Goal: Task Accomplishment & Management: Complete application form

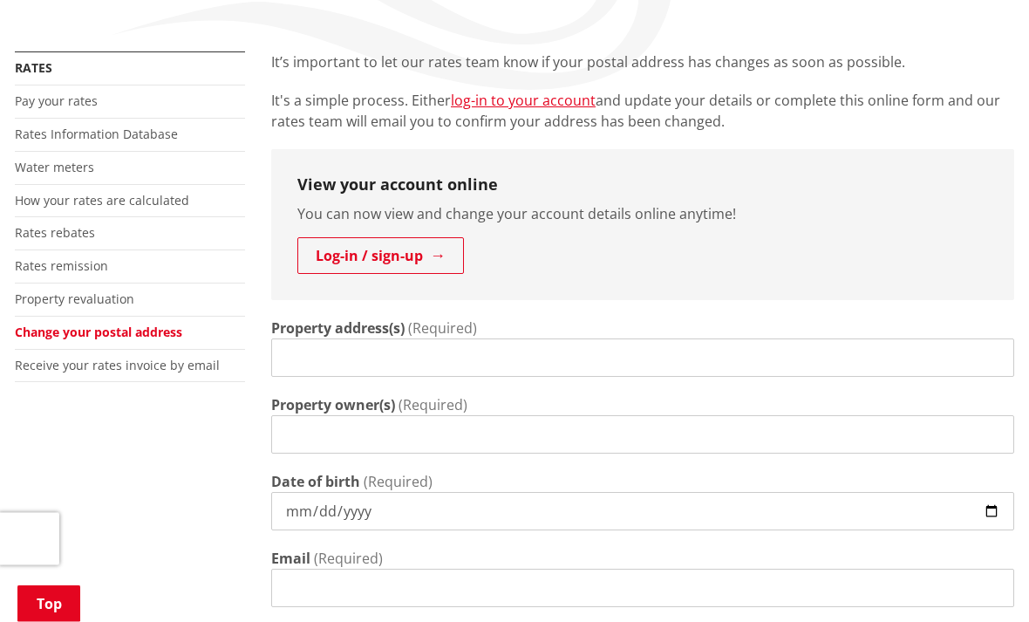
scroll to position [299, 0]
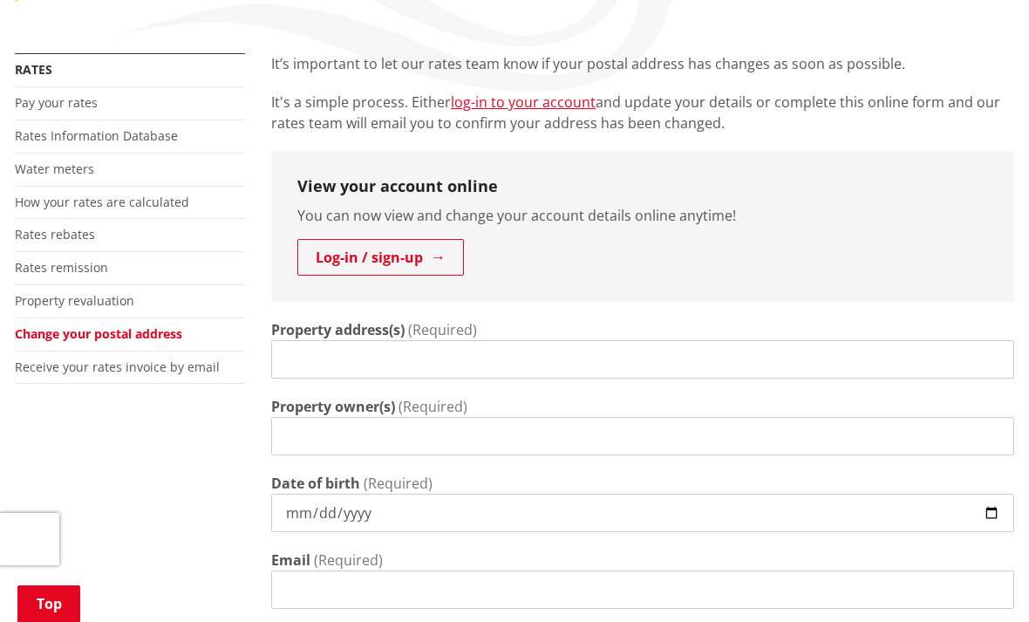
click at [326, 354] on input "Property address(s)" at bounding box center [642, 359] width 743 height 38
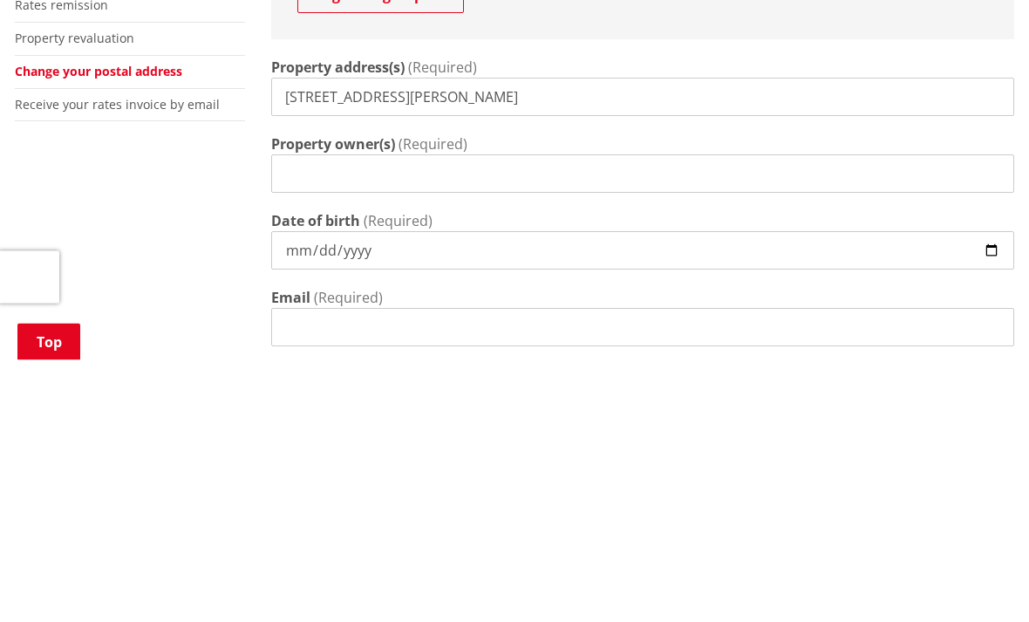
type input "[STREET_ADDRESS][PERSON_NAME]"
click at [333, 417] on input "Property owner(s)" at bounding box center [642, 436] width 743 height 38
type input "[PERSON_NAME] [PERSON_NAME]"
click at [318, 493] on input "Date of birth" at bounding box center [642, 512] width 743 height 38
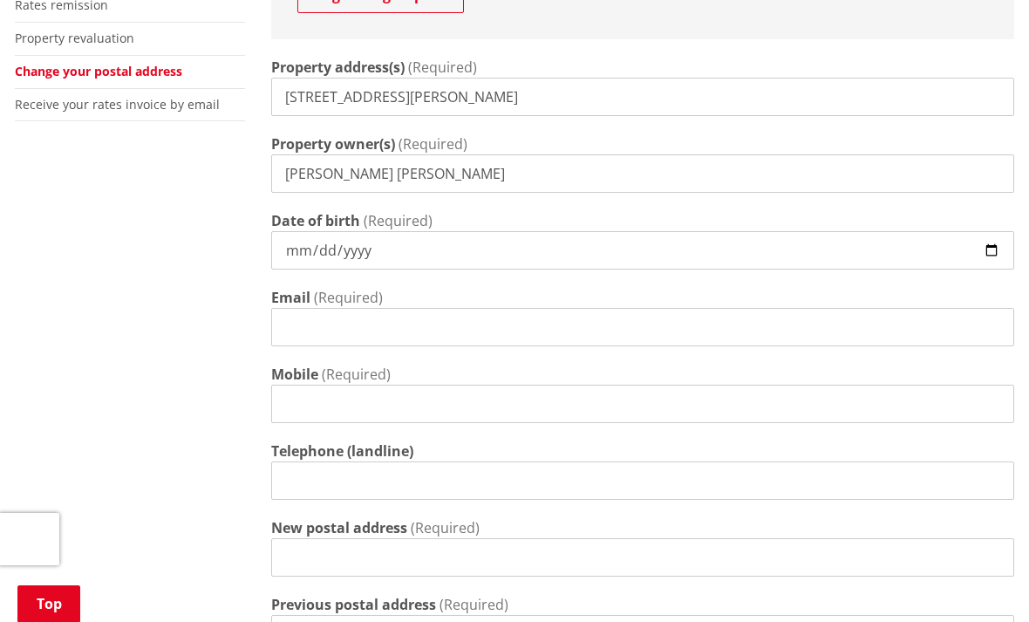
type input "[DATE]"
click at [643, 252] on input "[DATE]" at bounding box center [642, 250] width 743 height 38
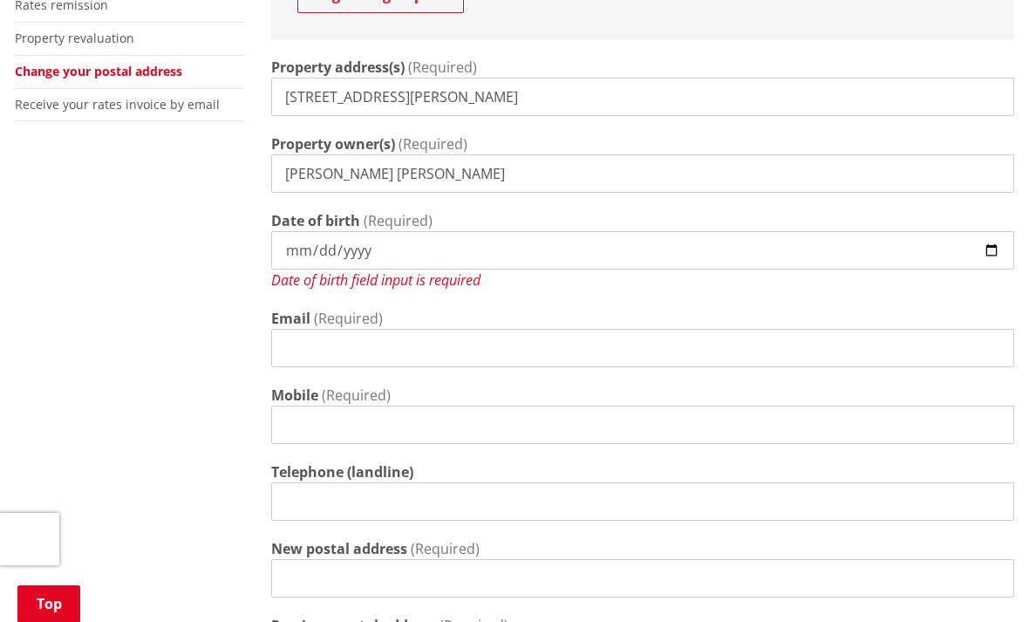
click at [321, 234] on input "Date of birth" at bounding box center [642, 250] width 743 height 38
click at [497, 245] on input "Date of birth" at bounding box center [642, 250] width 743 height 38
click at [447, 240] on input "Date of birth" at bounding box center [642, 250] width 743 height 38
type input "[DATE]"
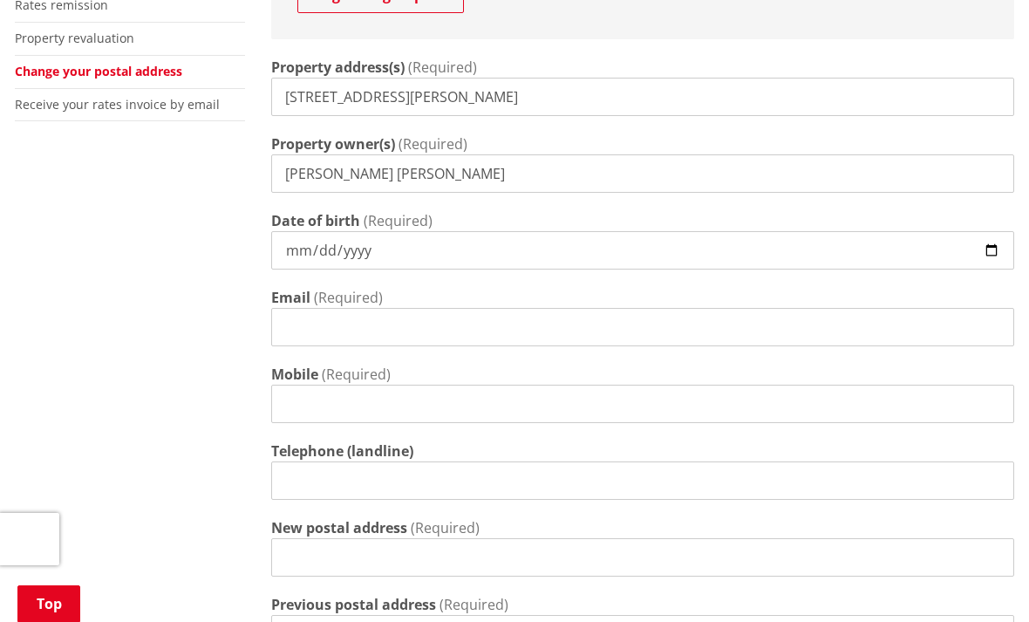
click at [325, 323] on input "Email" at bounding box center [642, 327] width 743 height 38
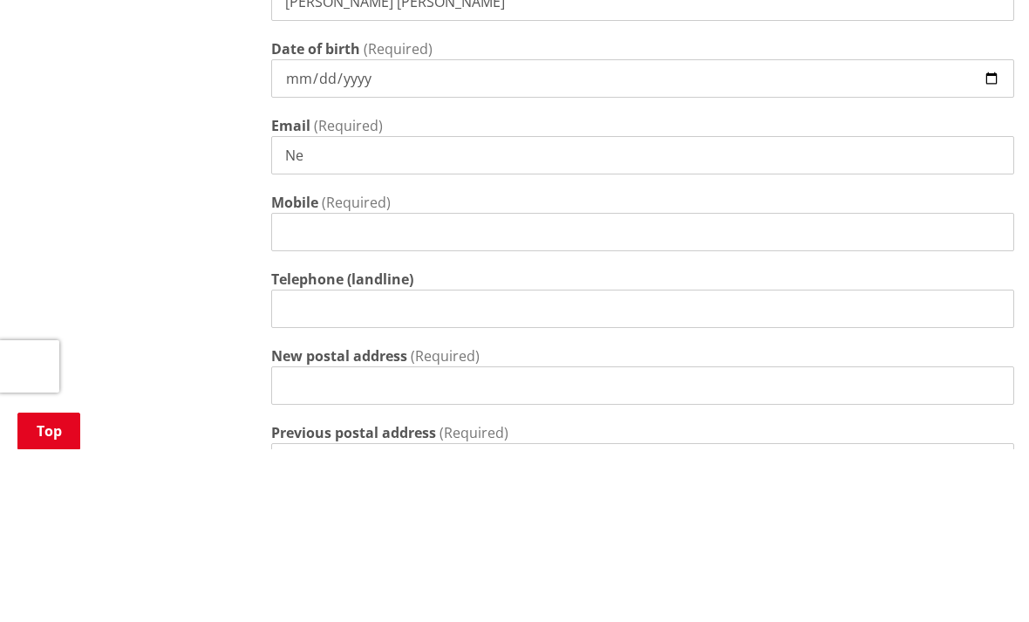
type input "N"
type input "[EMAIL_ADDRESS][DOMAIN_NAME]"
click at [311, 385] on input "Mobile" at bounding box center [642, 404] width 743 height 38
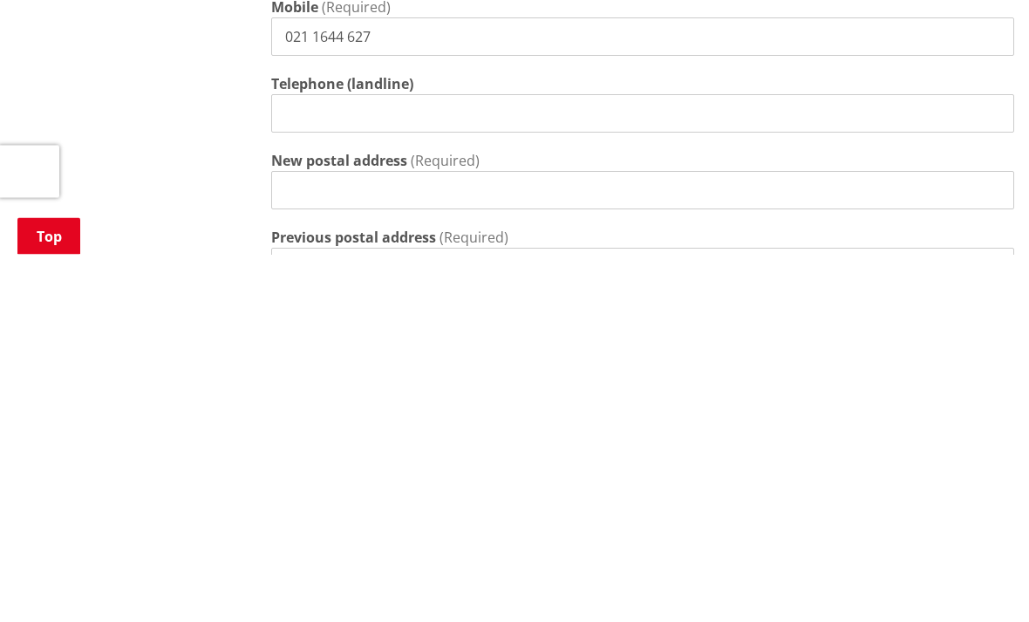
type input "021 1644 627"
click at [371, 539] on input "New postal address" at bounding box center [642, 558] width 743 height 38
type input "[STREET_ADDRESS][PERSON_NAME]"
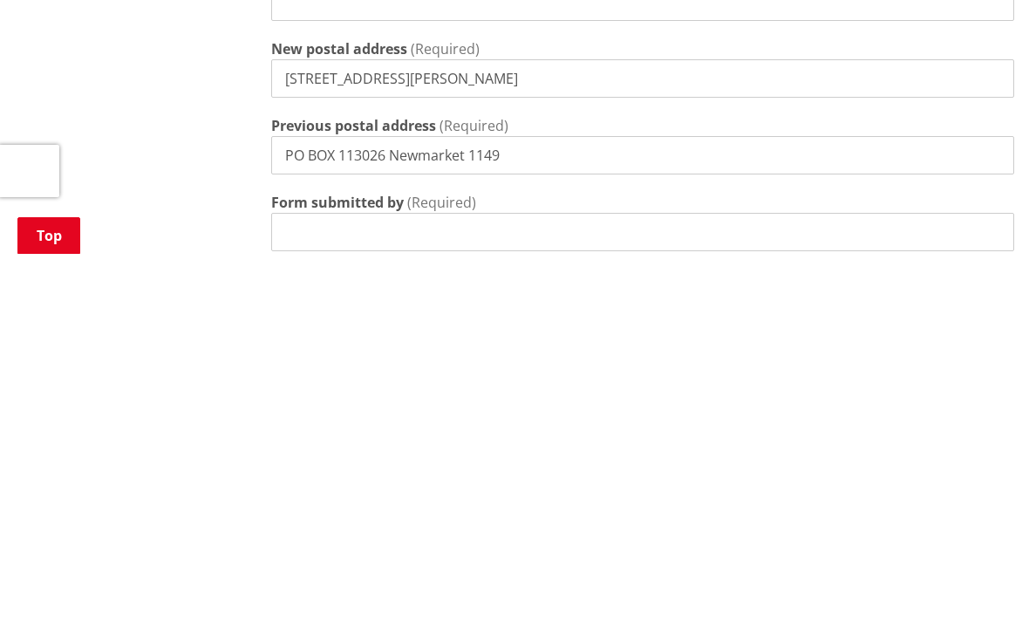
type input "PO BOX 113026 Newmarket 1149"
click at [378, 581] on input "Form submitted by" at bounding box center [642, 600] width 743 height 38
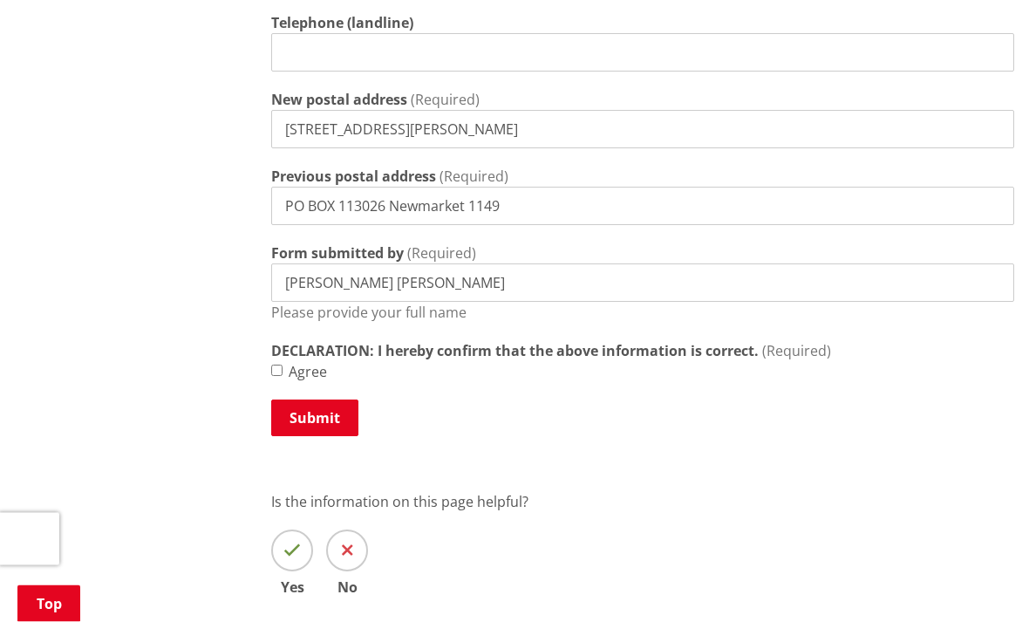
scroll to position [1001, 0]
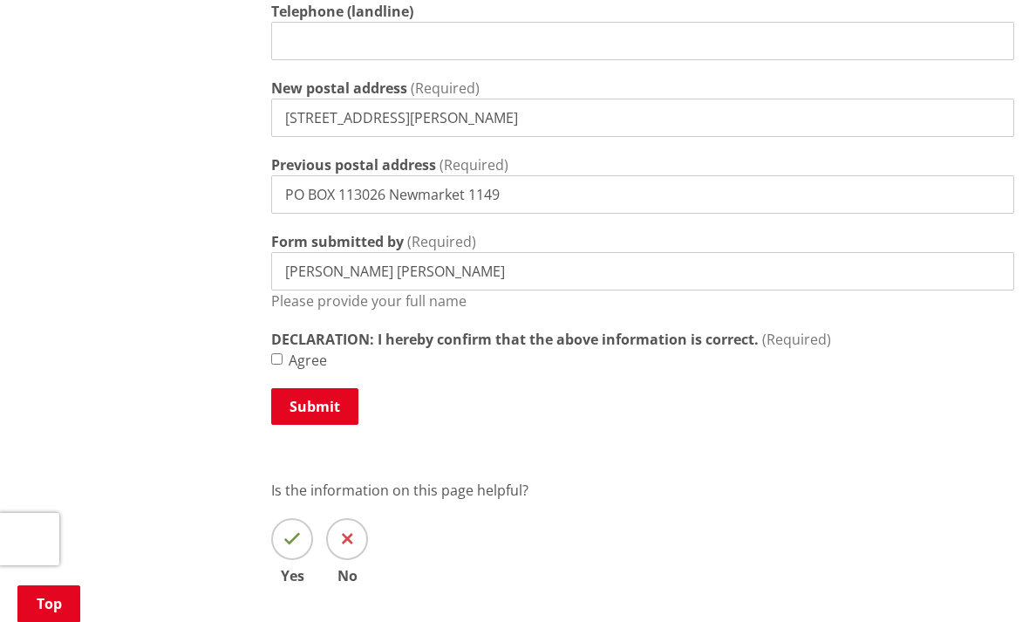
type input "[PERSON_NAME] [PERSON_NAME]"
click at [282, 364] on input "Agree" at bounding box center [276, 358] width 11 height 11
checkbox input "true"
click at [284, 537] on icon at bounding box center [291, 538] width 17 height 17
click at [0, 0] on input "Yes" at bounding box center [0, 0] width 0 height 0
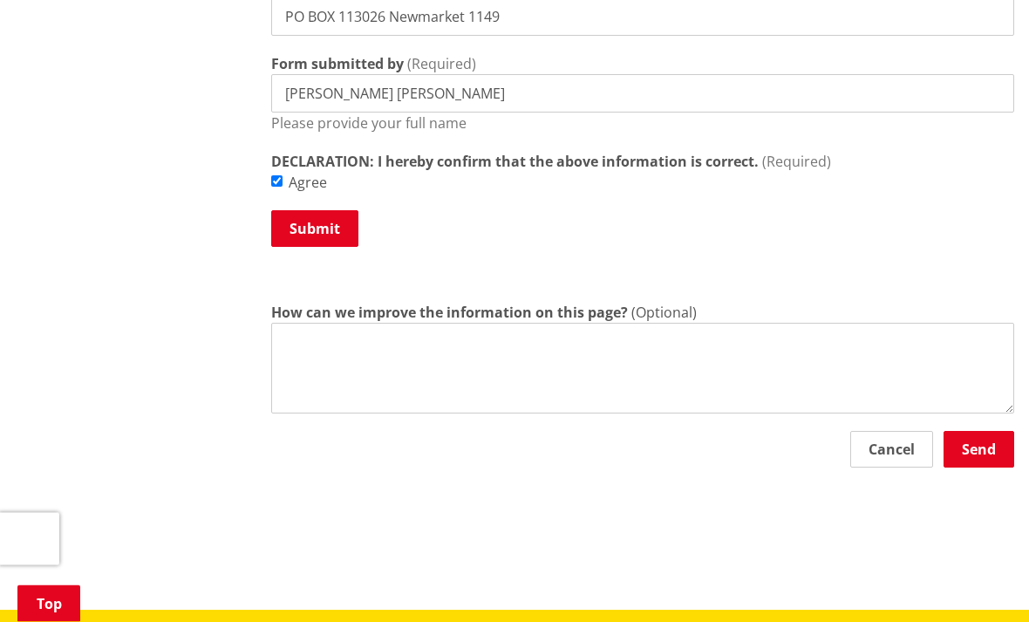
scroll to position [1178, 0]
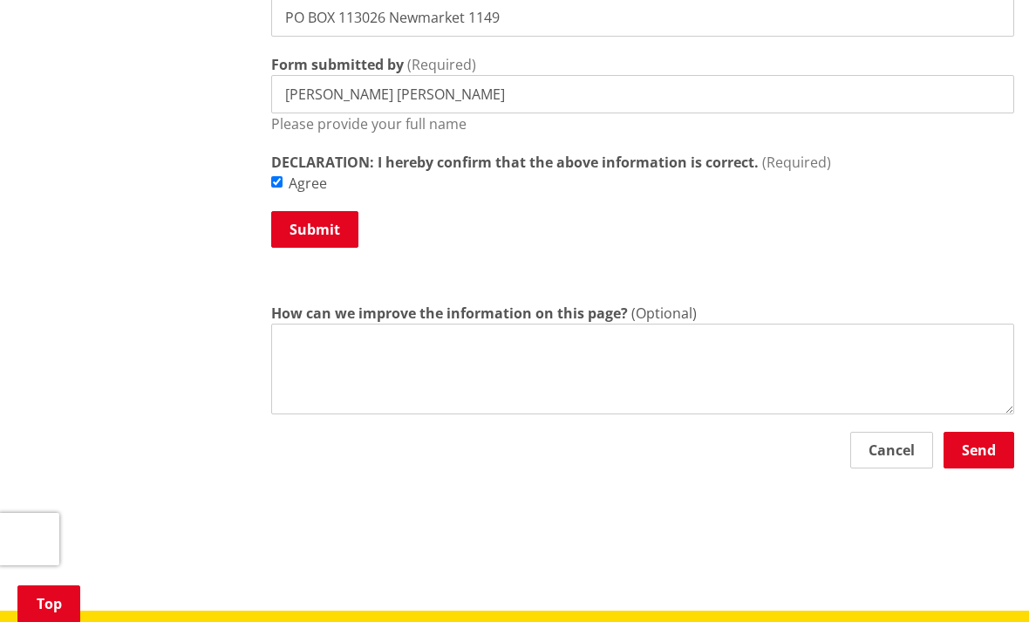
click at [316, 226] on button "Submit" at bounding box center [314, 229] width 87 height 37
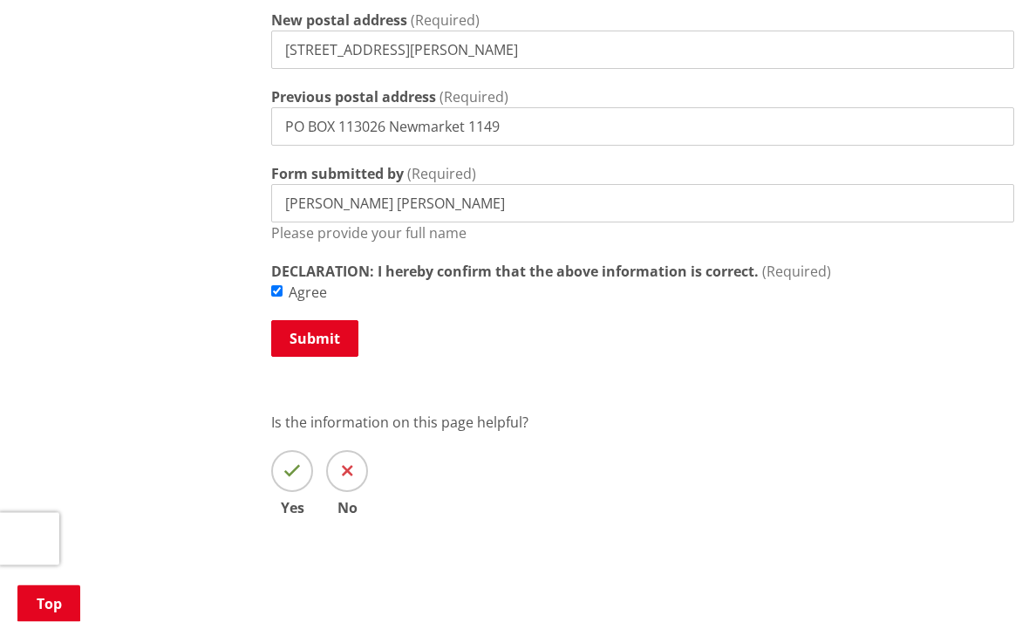
scroll to position [1109, 0]
click at [289, 475] on icon at bounding box center [291, 468] width 17 height 17
click at [0, 0] on input "Yes" at bounding box center [0, 0] width 0 height 0
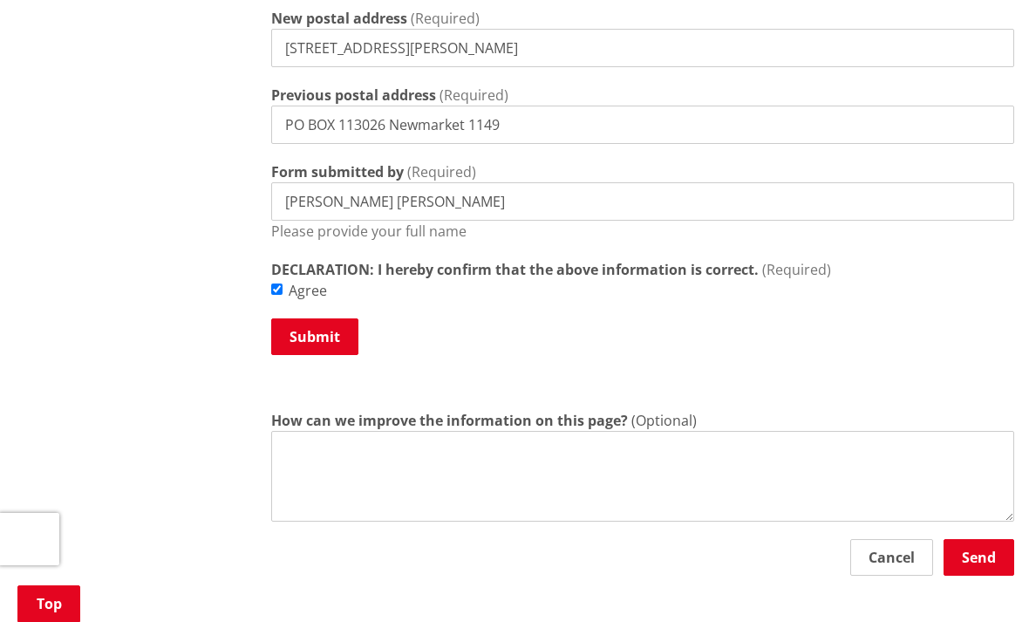
click at [983, 556] on button "Send" at bounding box center [978, 557] width 71 height 37
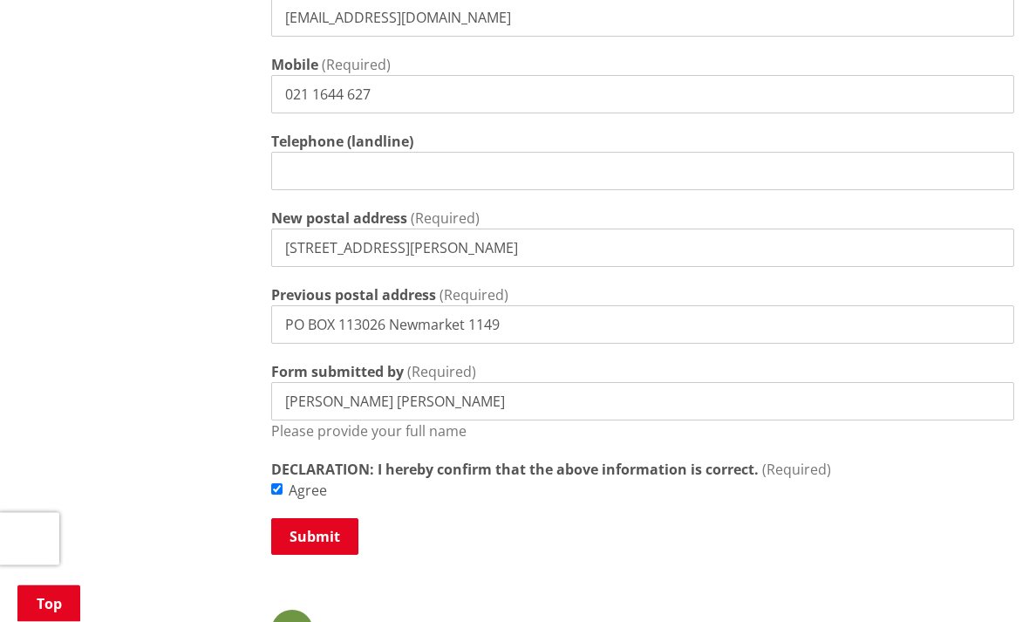
scroll to position [917, 0]
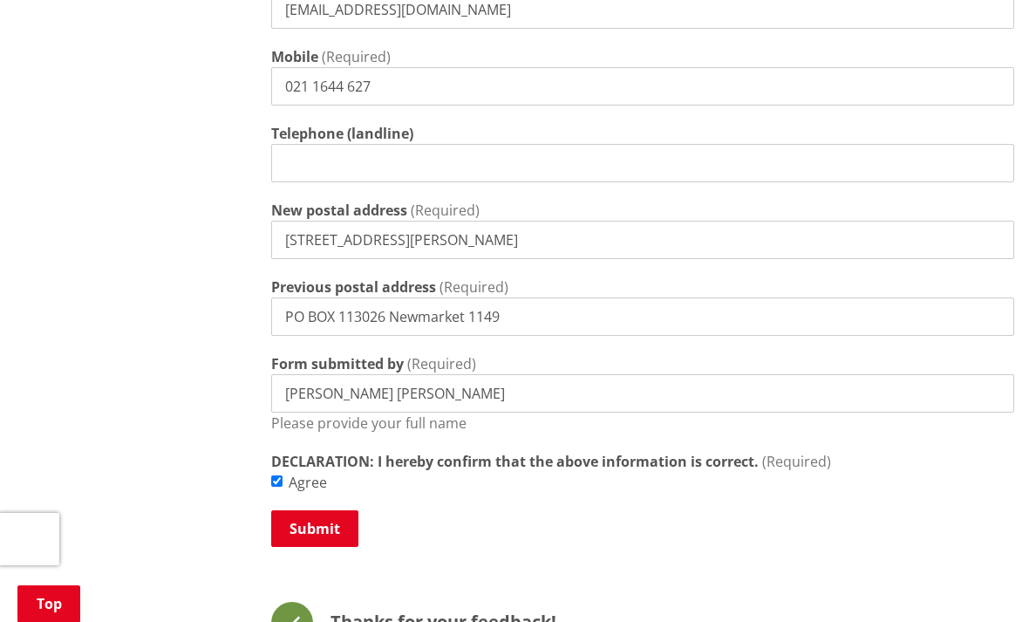
click at [325, 531] on button "Submit" at bounding box center [314, 528] width 87 height 37
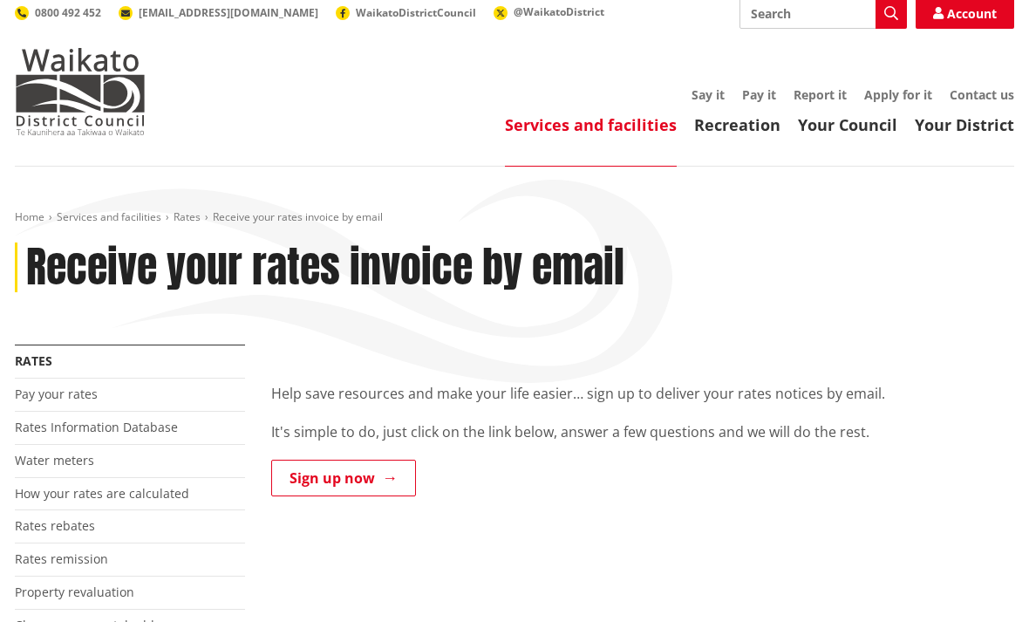
scroll to position [8, 0]
click at [364, 482] on link "Sign up now" at bounding box center [343, 477] width 145 height 37
